Goal: Transaction & Acquisition: Subscribe to service/newsletter

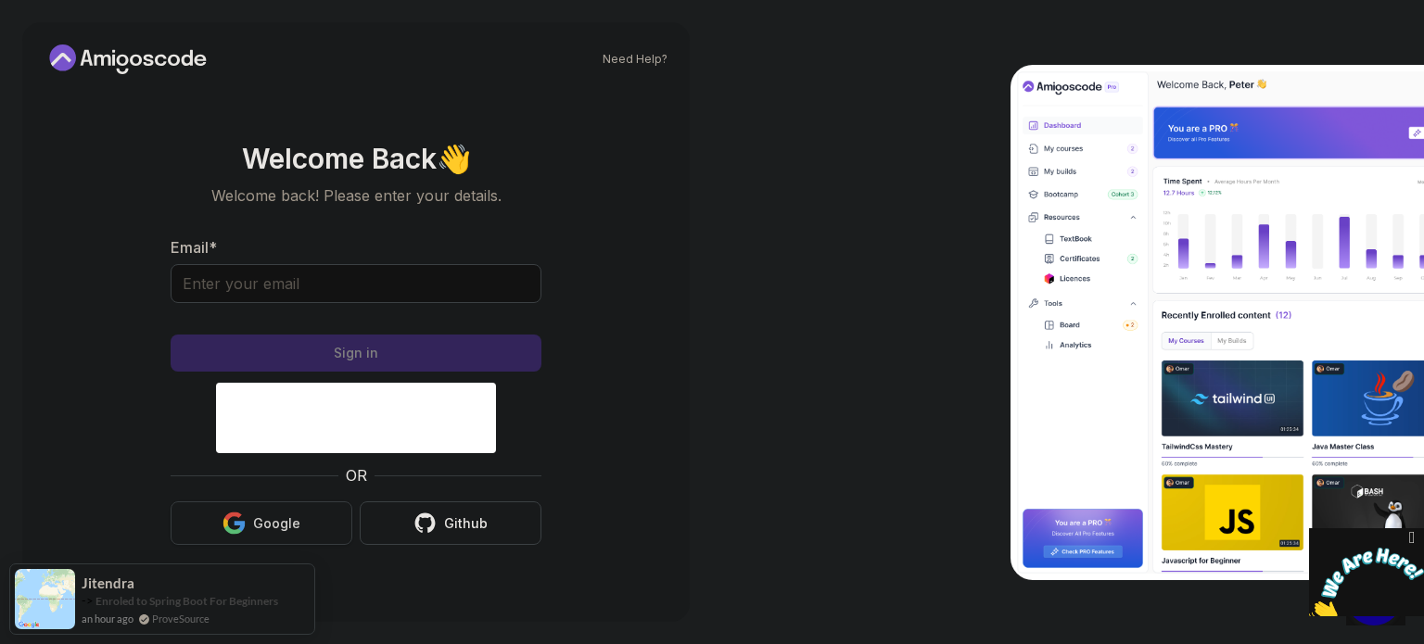
click at [299, 522] on div "Google" at bounding box center [276, 523] width 47 height 19
click at [163, 65] on icon at bounding box center [127, 59] width 167 height 30
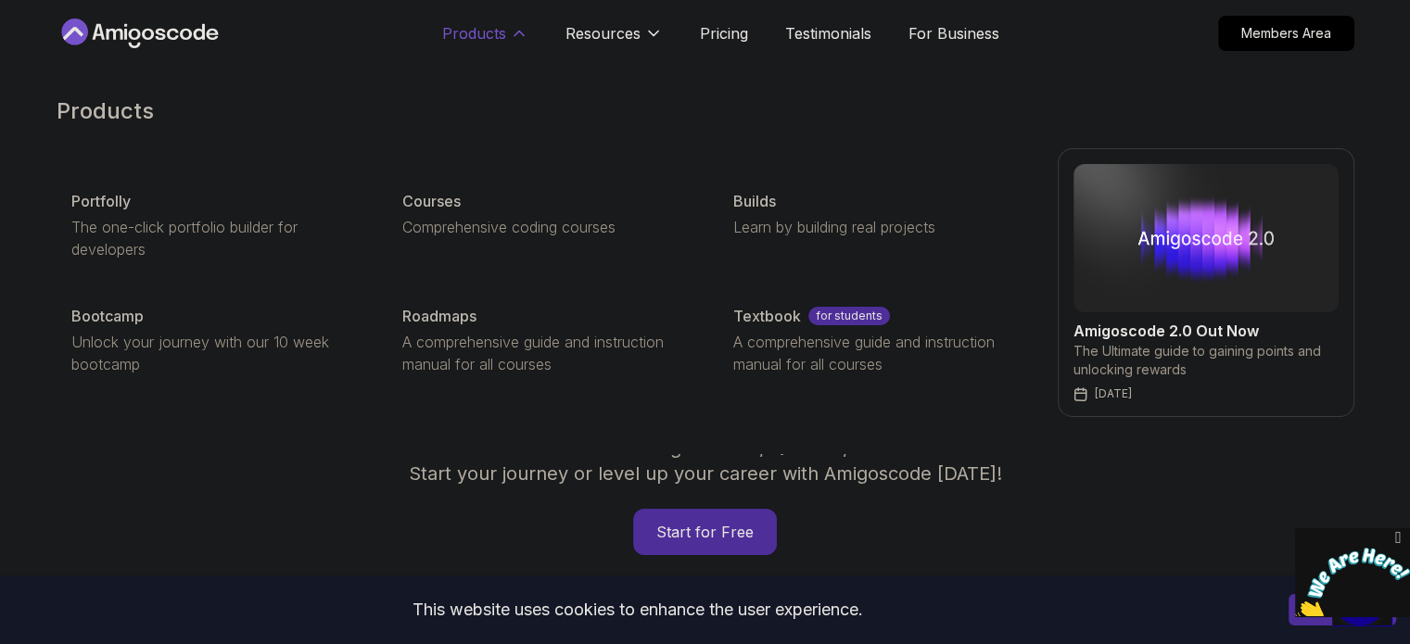
click at [476, 26] on p "Products" at bounding box center [474, 33] width 64 height 22
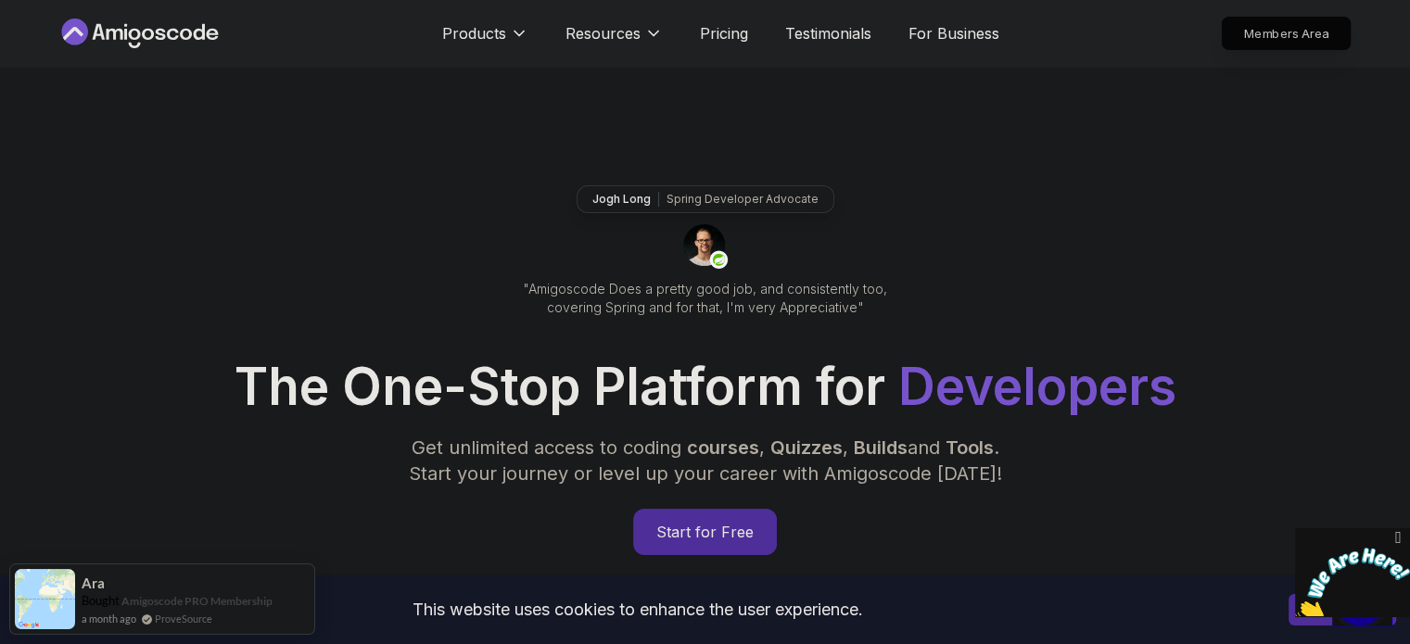
click at [1274, 34] on p "Members Area" at bounding box center [1286, 34] width 128 height 32
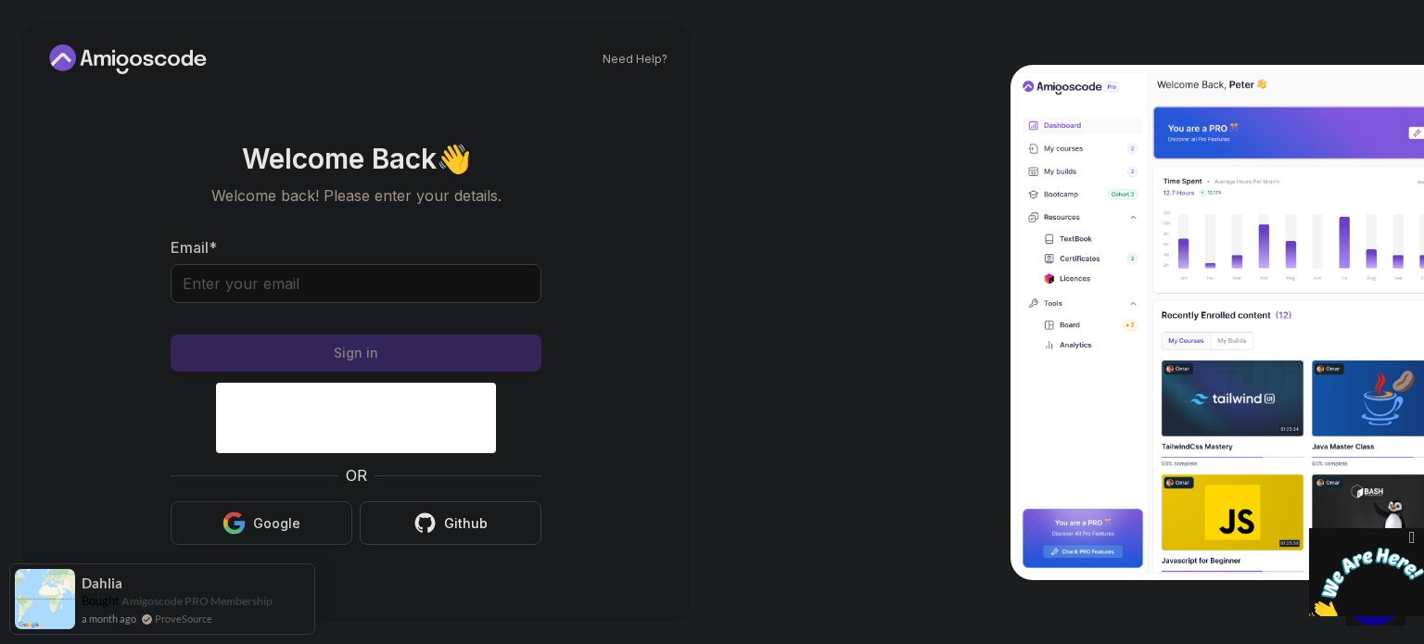
click at [257, 530] on div "Google" at bounding box center [276, 523] width 47 height 19
